Goal: Find specific page/section: Find specific page/section

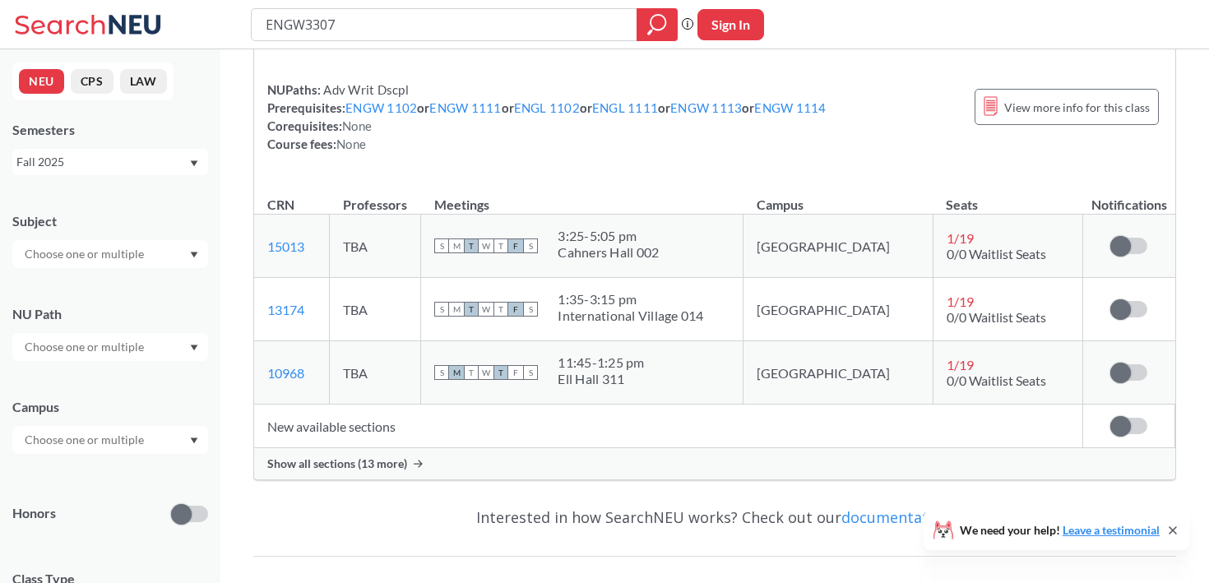
scroll to position [181, 0]
click at [400, 478] on div "ENGW 3307 : Advanced Writing in the Sciences View this course on Banner. Update…" at bounding box center [714, 185] width 923 height 590
click at [400, 462] on span "Show all sections (13 more)" at bounding box center [337, 463] width 140 height 15
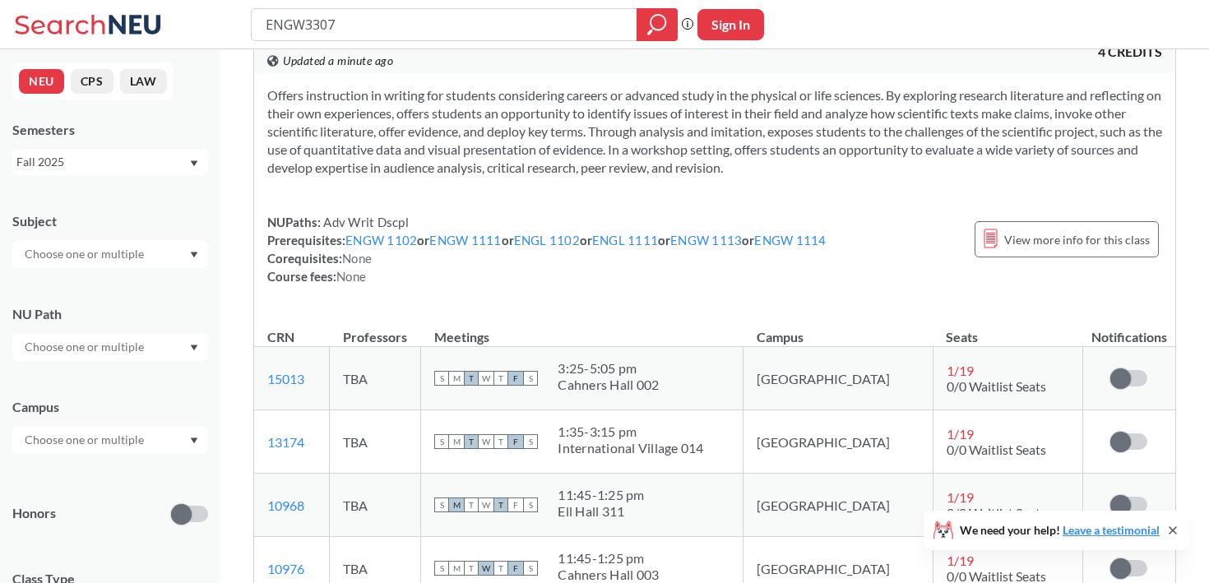
scroll to position [0, 0]
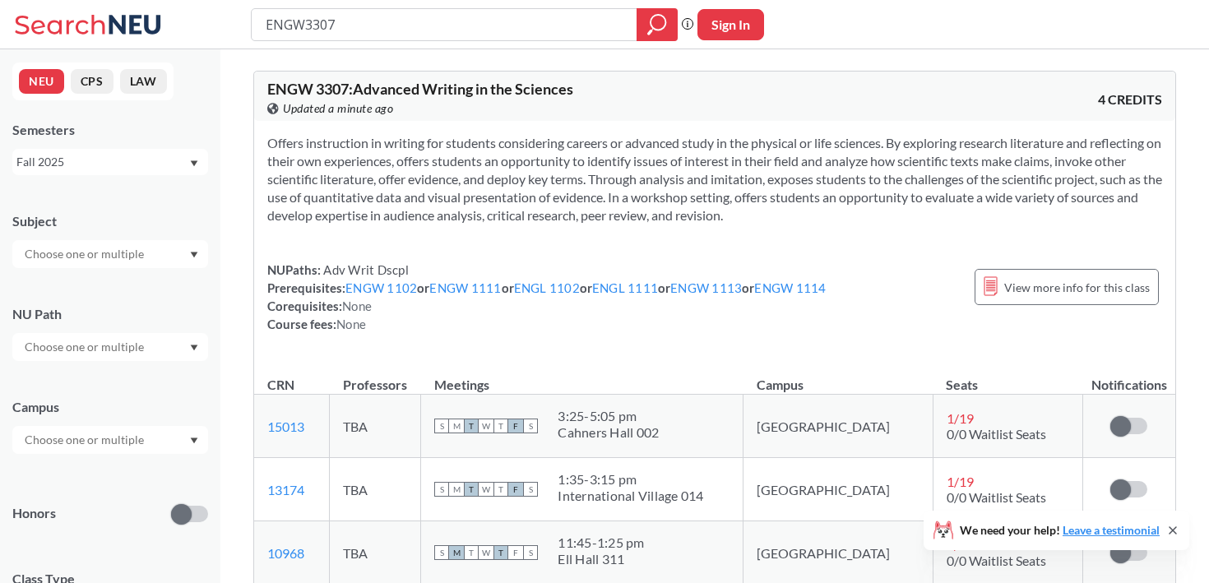
click at [140, 25] on icon at bounding box center [90, 24] width 153 height 33
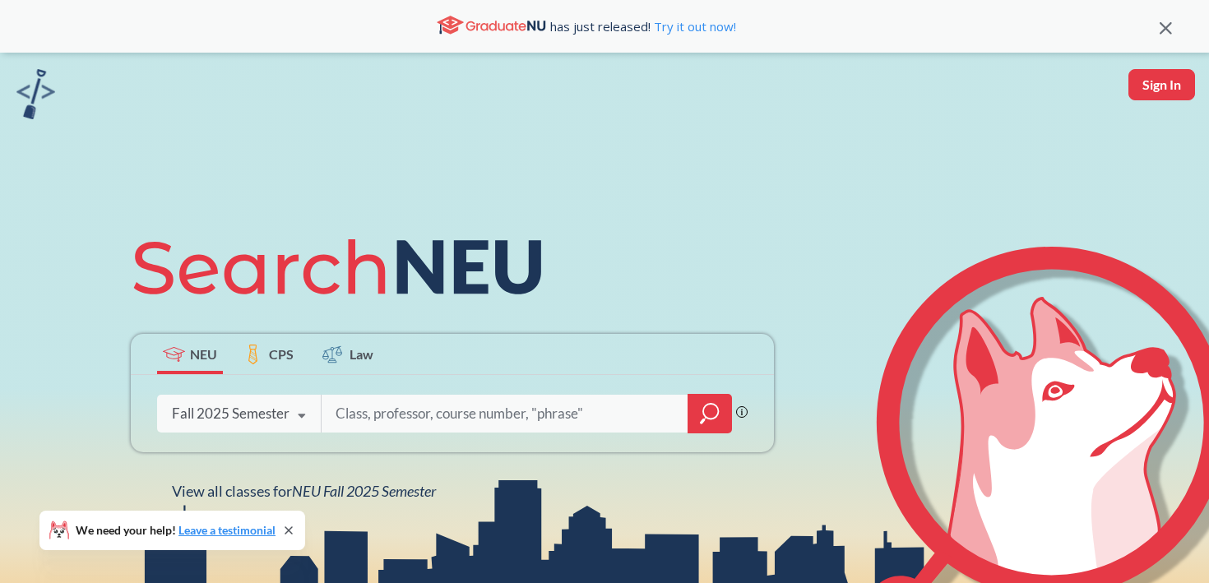
click at [326, 391] on div "Phrase search guarantees the exact search appears in the results. Ex. If you wa…" at bounding box center [452, 413] width 643 height 77
click at [337, 410] on input "search" at bounding box center [505, 413] width 342 height 35
type input "neuro"
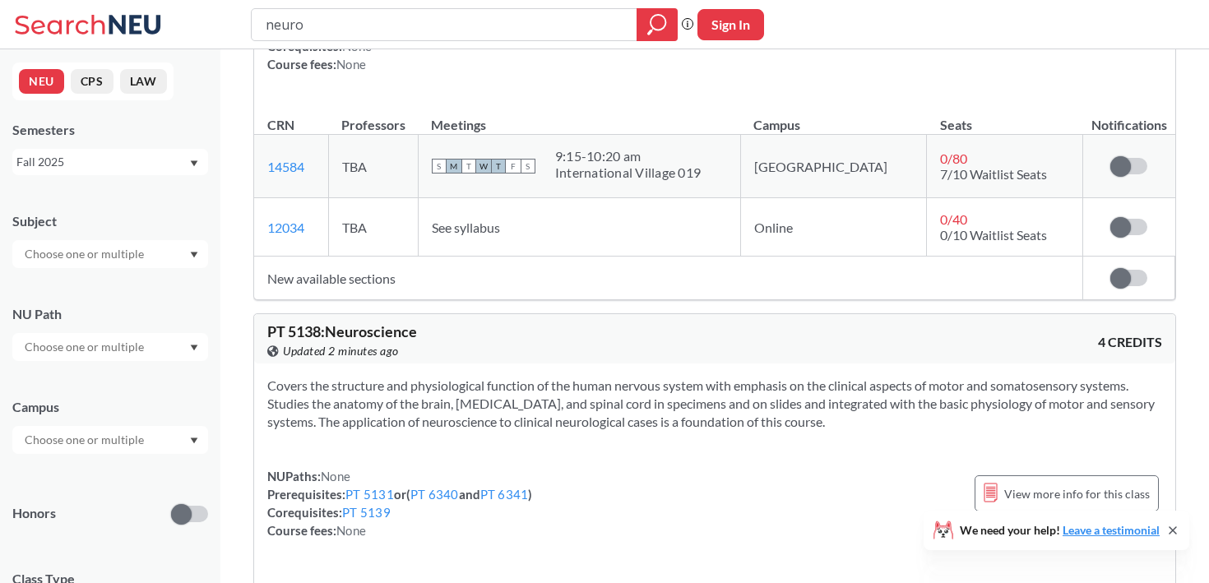
scroll to position [452, 0]
